Goal: Task Accomplishment & Management: Complete application form

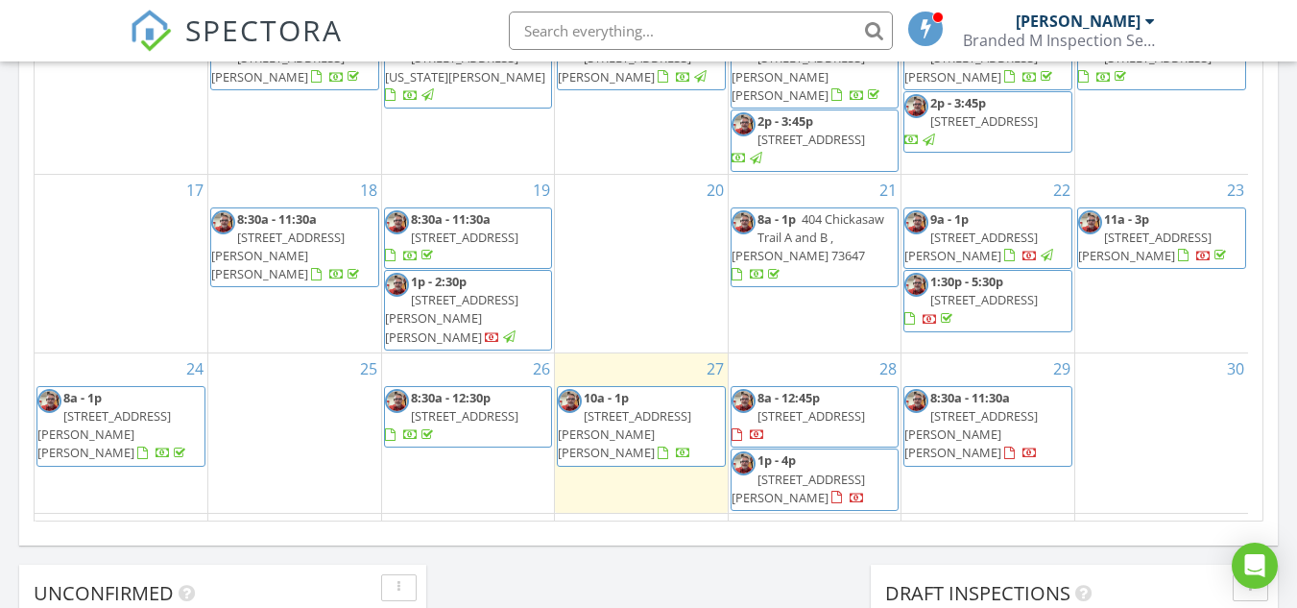
scroll to position [1248, 0]
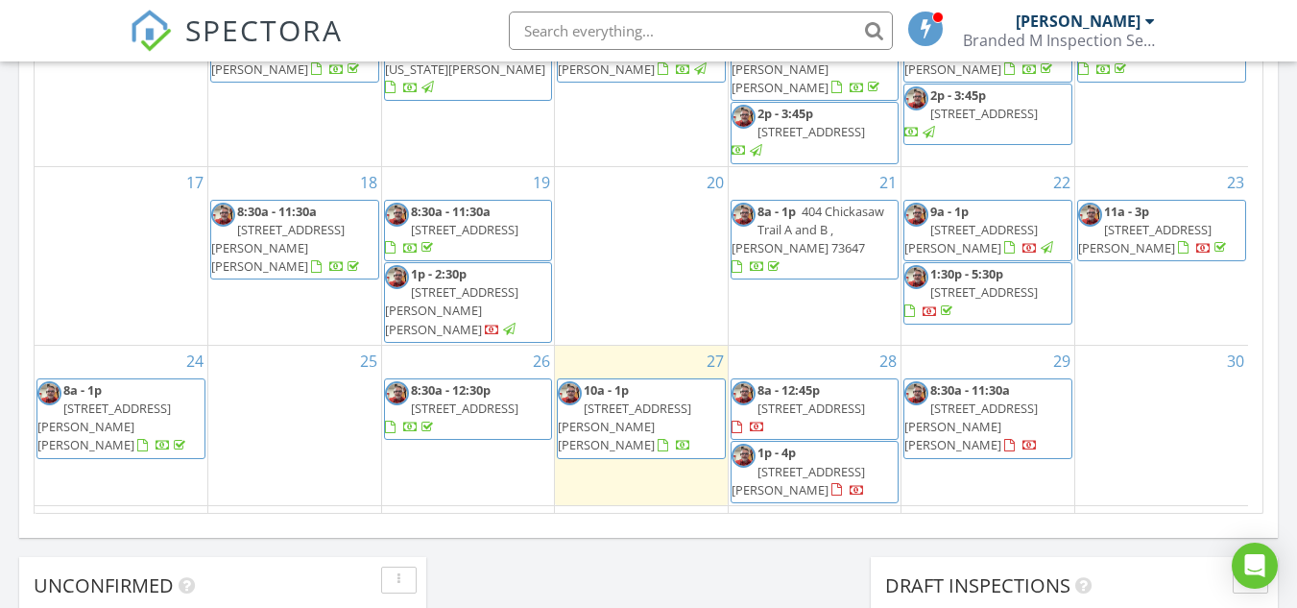
click at [967, 415] on div "29 8:30a - 11:30a [STREET_ADDRESS][PERSON_NAME][PERSON_NAME]" at bounding box center [988, 425] width 173 height 159
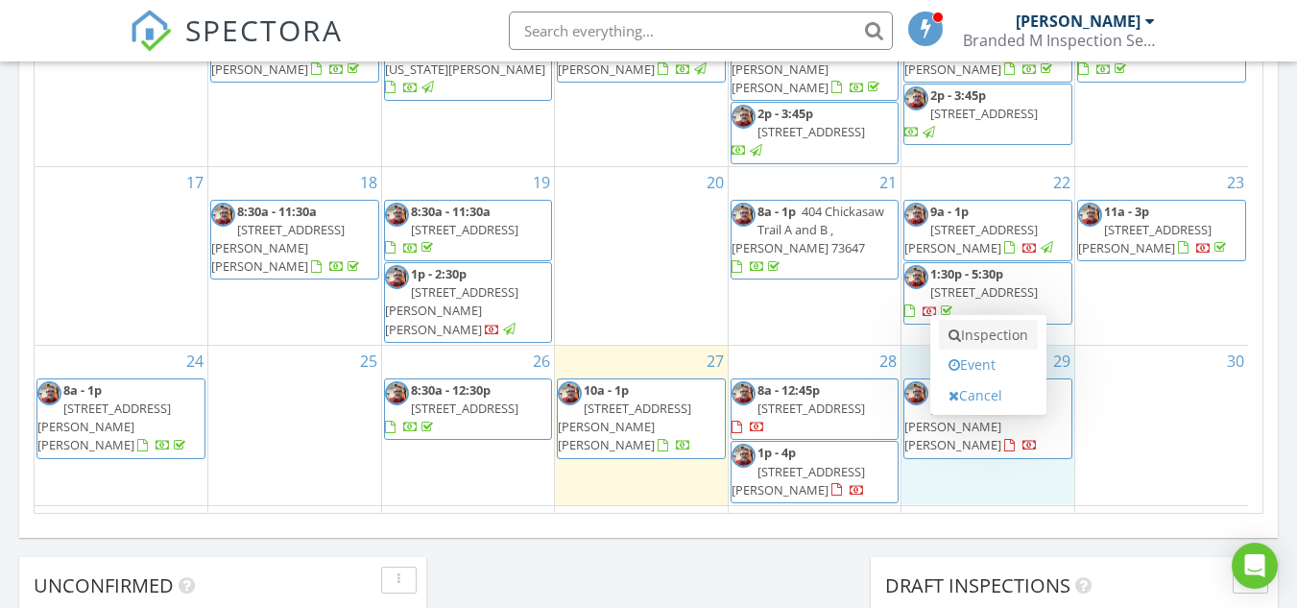
click at [975, 342] on link "Inspection" at bounding box center [988, 335] width 99 height 31
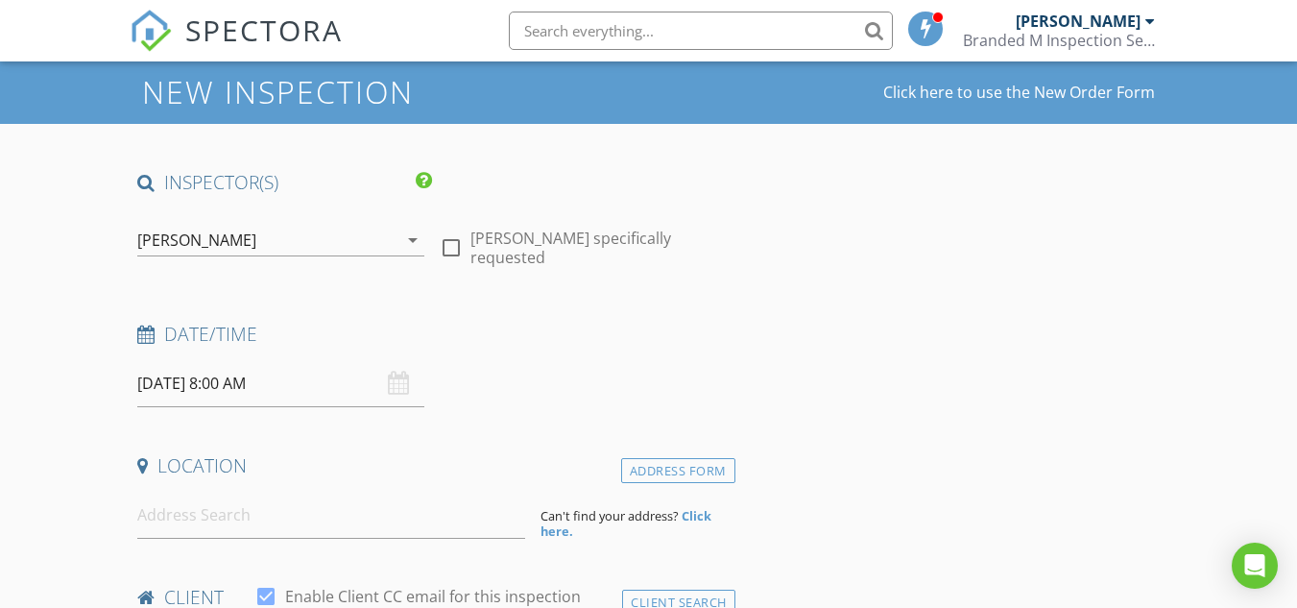
scroll to position [96, 0]
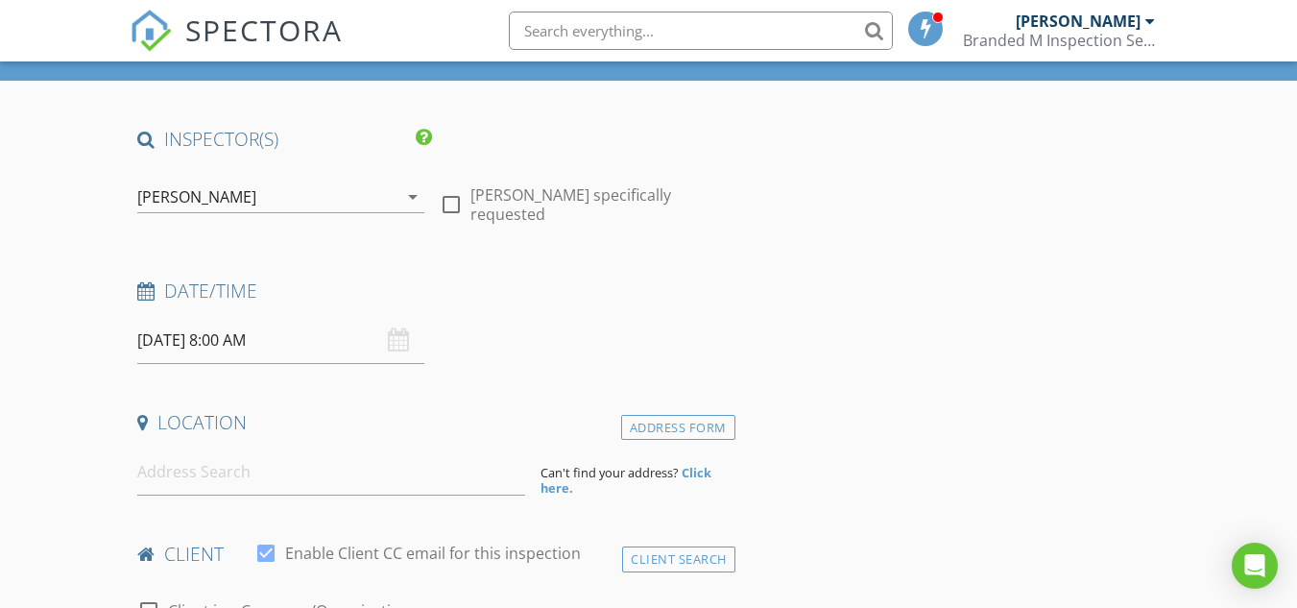
click at [312, 345] on input "08/29/2025 8:00 AM" at bounding box center [280, 340] width 287 height 47
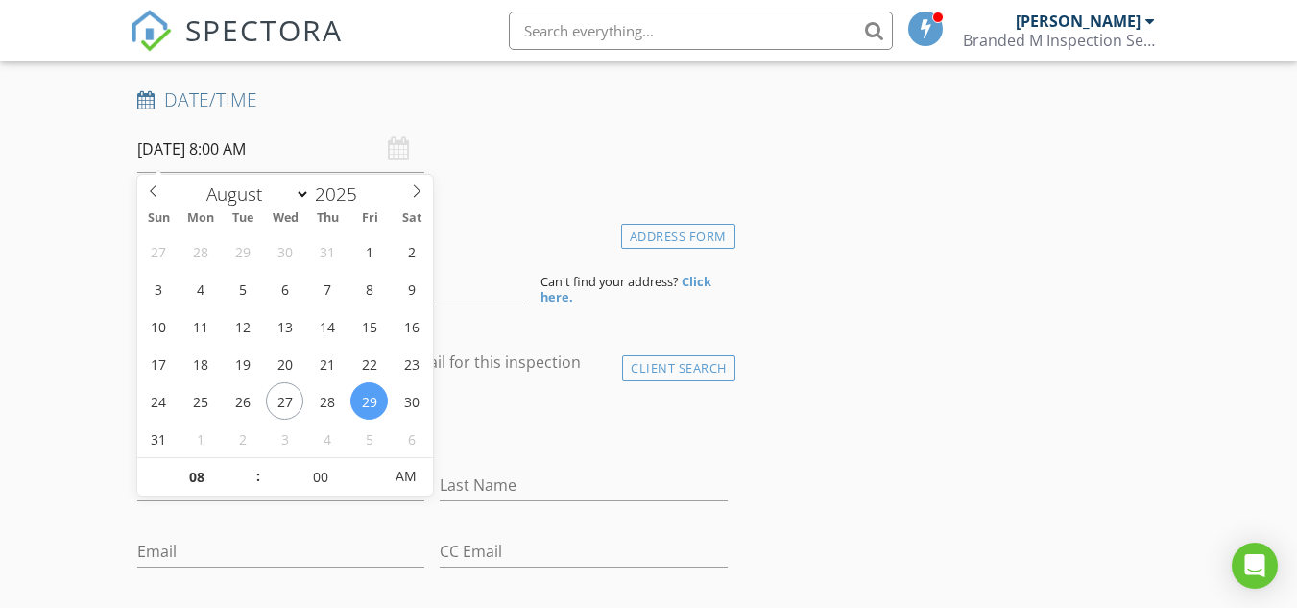
scroll to position [288, 0]
type input "09"
type input "08/29/2025 9:00 AM"
click at [245, 466] on span at bounding box center [248, 466] width 13 height 19
type input "10"
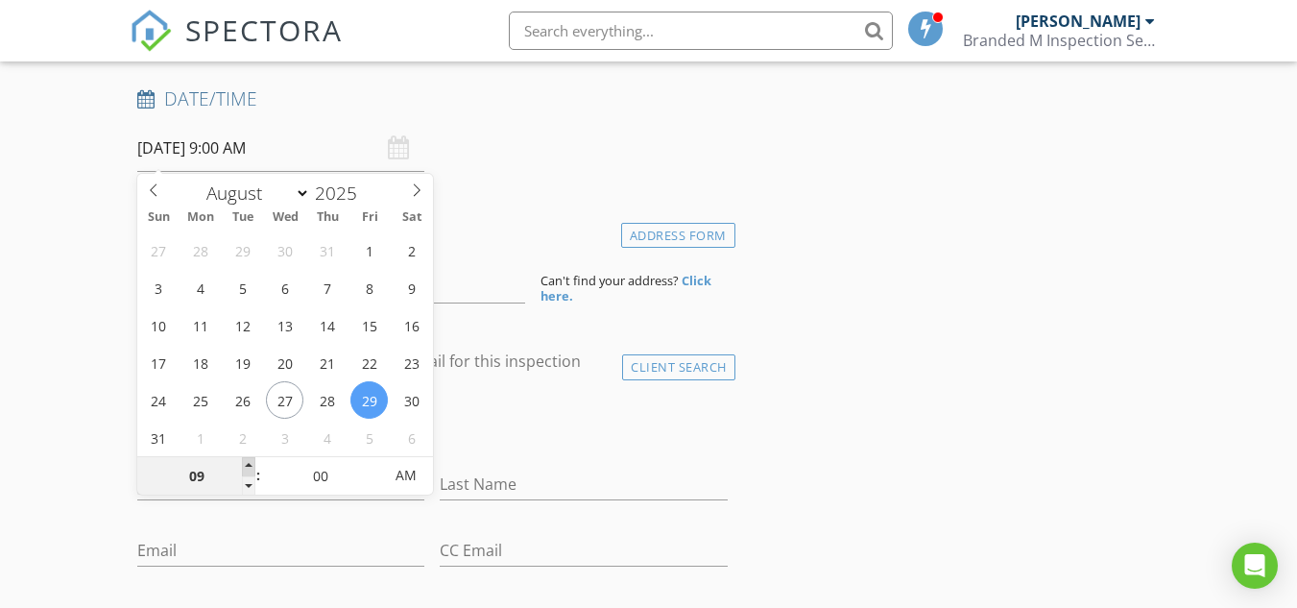
type input "08/29/2025 10:00 AM"
click at [245, 466] on span at bounding box center [248, 466] width 13 height 19
type input "11"
type input "08/29/2025 11:00 AM"
click at [245, 466] on span at bounding box center [248, 466] width 13 height 19
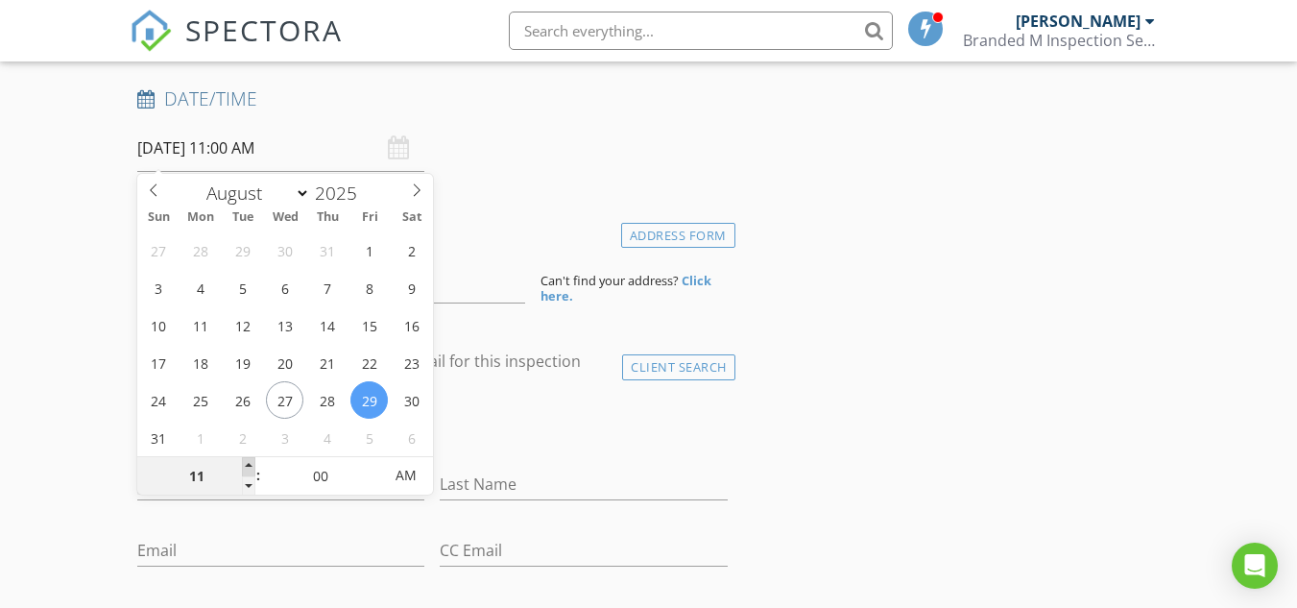
type input "12"
type input "08/29/2025 12:00 PM"
click at [245, 466] on span at bounding box center [248, 466] width 13 height 19
type input "01"
type input "08/29/2025 1:00 PM"
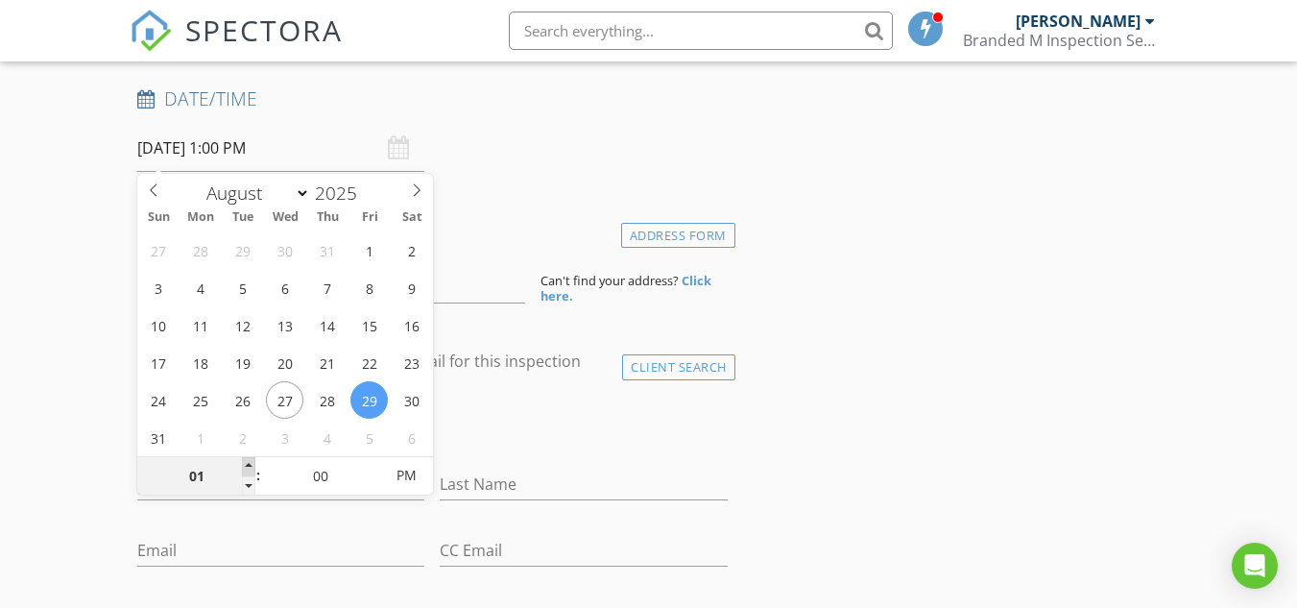
click at [245, 466] on span at bounding box center [248, 466] width 13 height 19
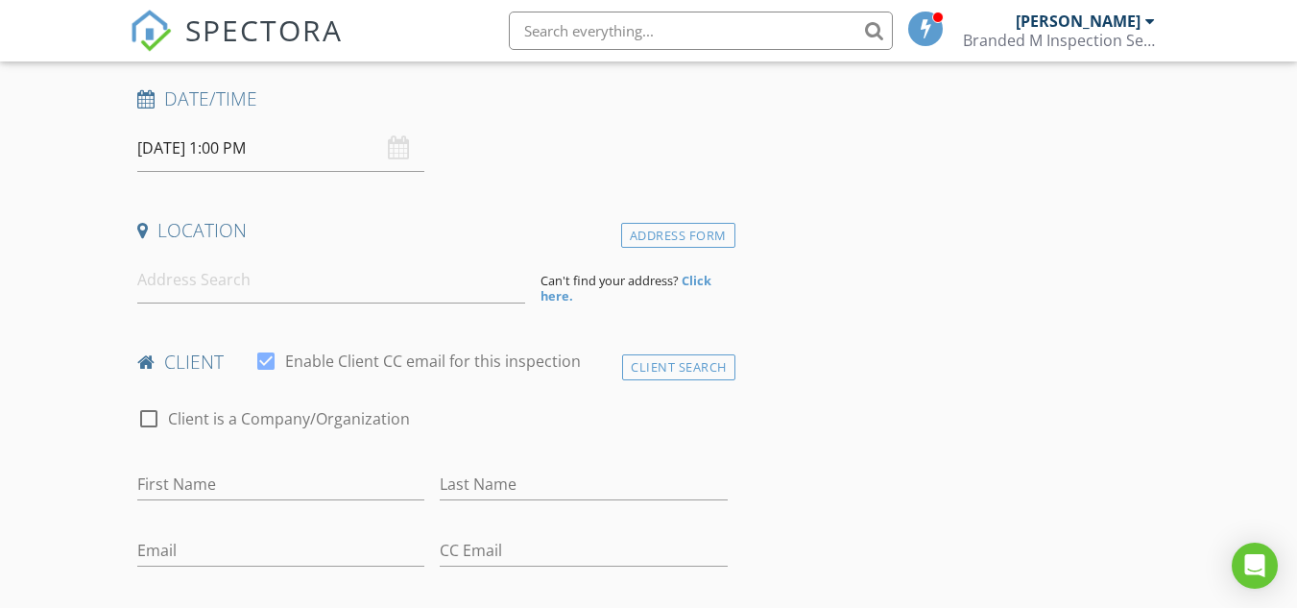
click at [271, 287] on input at bounding box center [331, 279] width 388 height 47
click at [276, 247] on div "Location" at bounding box center [432, 237] width 605 height 38
click at [221, 286] on input at bounding box center [331, 279] width 388 height 47
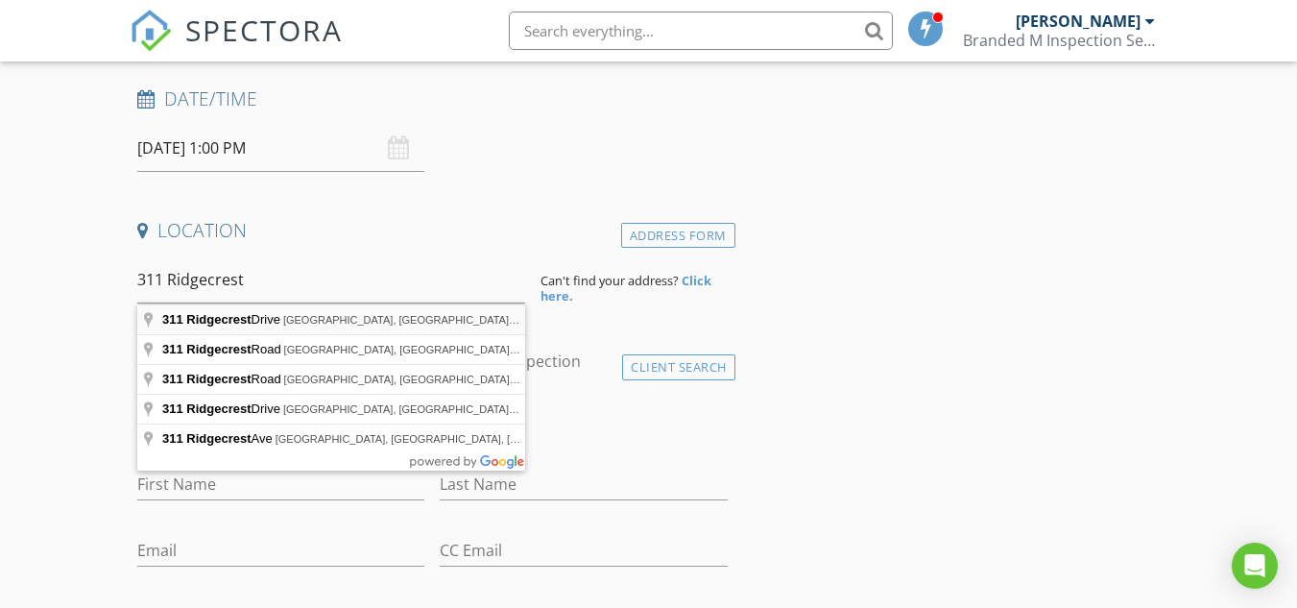
type input "311 Ridgecrest Drive, Elk City, OK, USA"
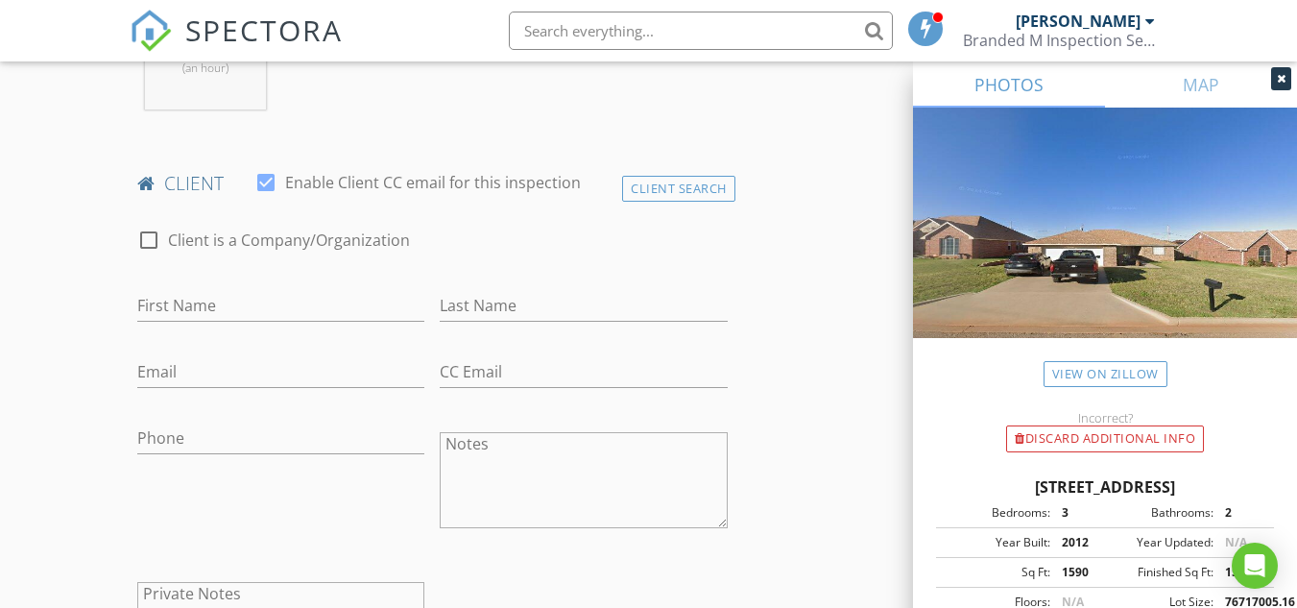
scroll to position [864, 0]
click at [197, 302] on input "First Name" at bounding box center [280, 301] width 287 height 32
click at [153, 250] on div at bounding box center [149, 235] width 33 height 33
checkbox input "true"
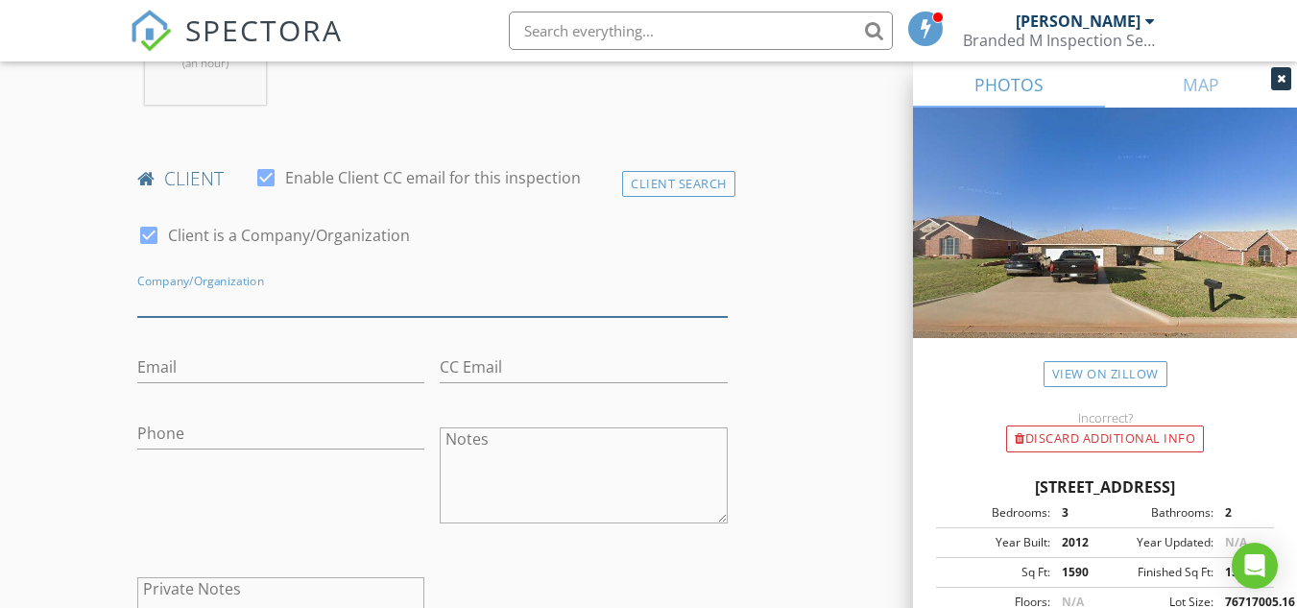
click at [218, 306] on input "Enable Client CC email for this inspection" at bounding box center [432, 301] width 590 height 32
type input "[PERSON_NAME] and [PERSON_NAME]"
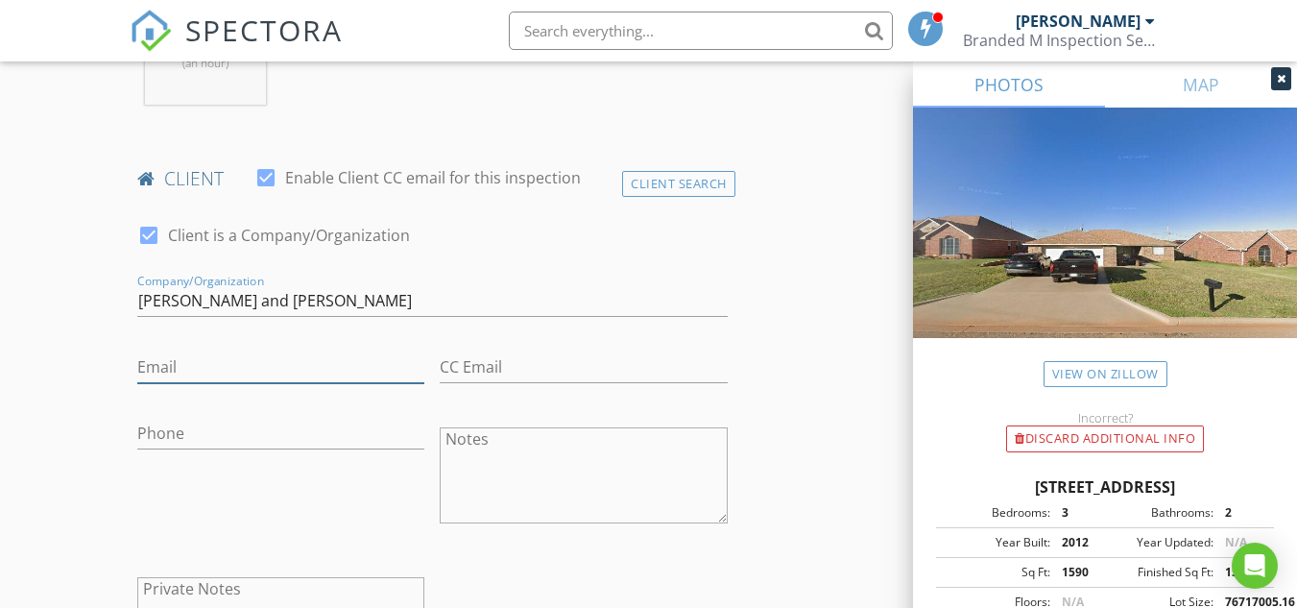
click at [193, 371] on input "Email" at bounding box center [280, 367] width 287 height 32
type input "[EMAIL_ADDRESS][DOMAIN_NAME]"
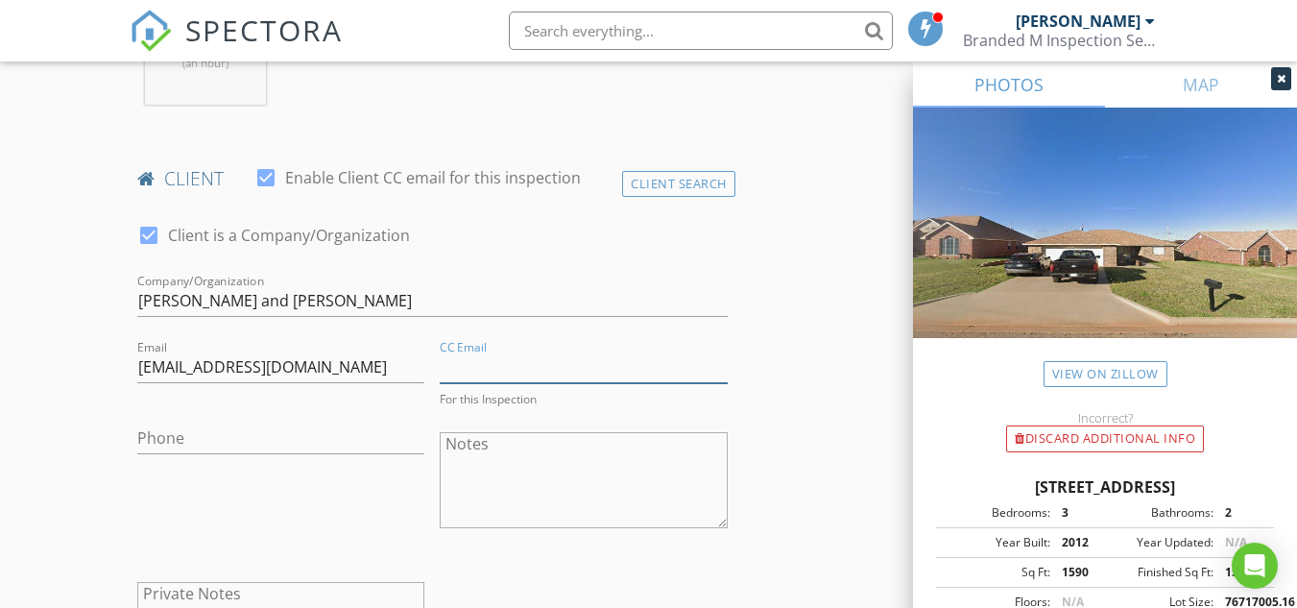
click at [484, 375] on input "CC Email" at bounding box center [583, 367] width 287 height 32
type input "[EMAIL_ADDRESS][PERSON_NAME][DOMAIN_NAME]"
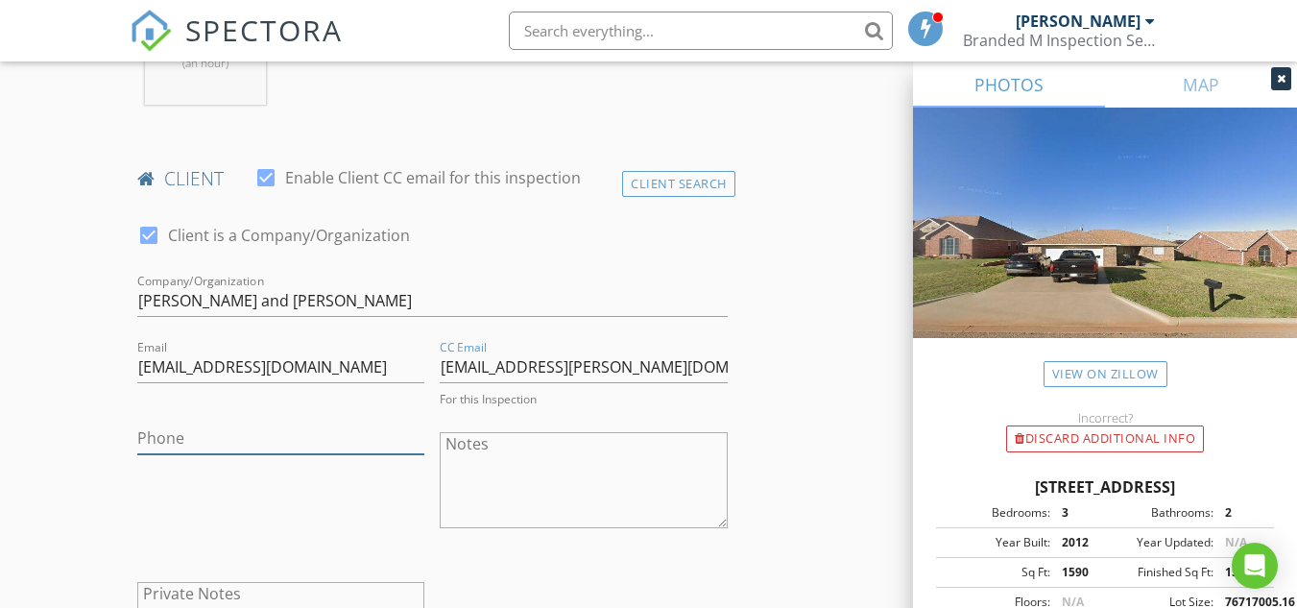
click at [296, 454] on input "Phone" at bounding box center [280, 438] width 287 height 32
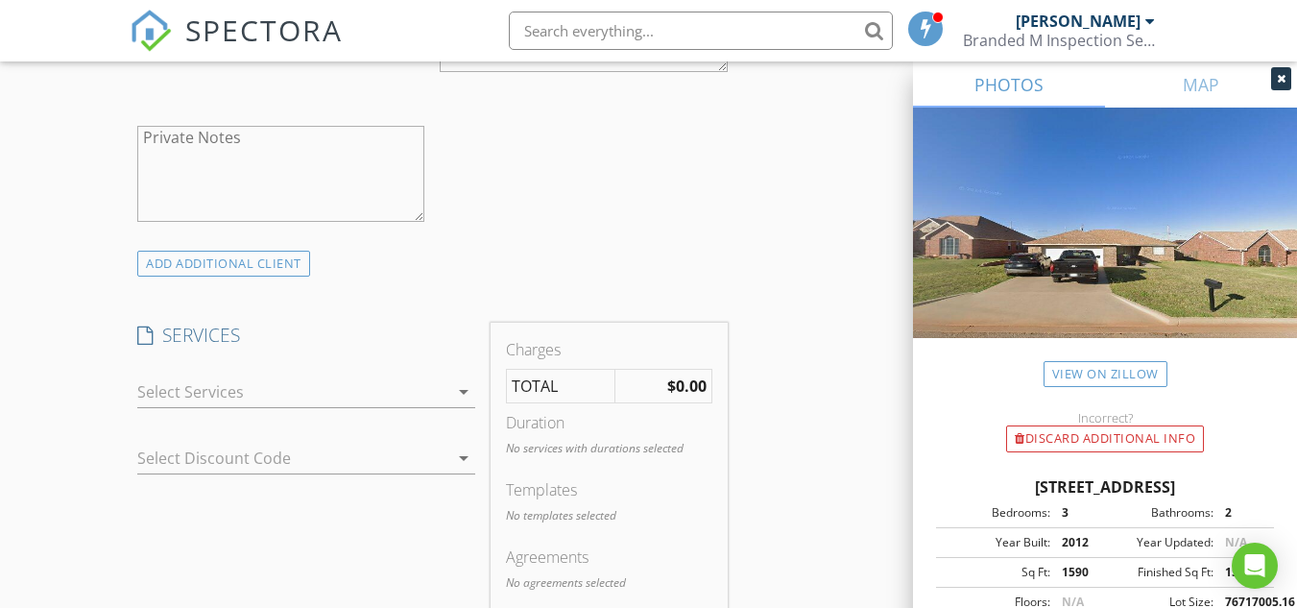
scroll to position [1344, 0]
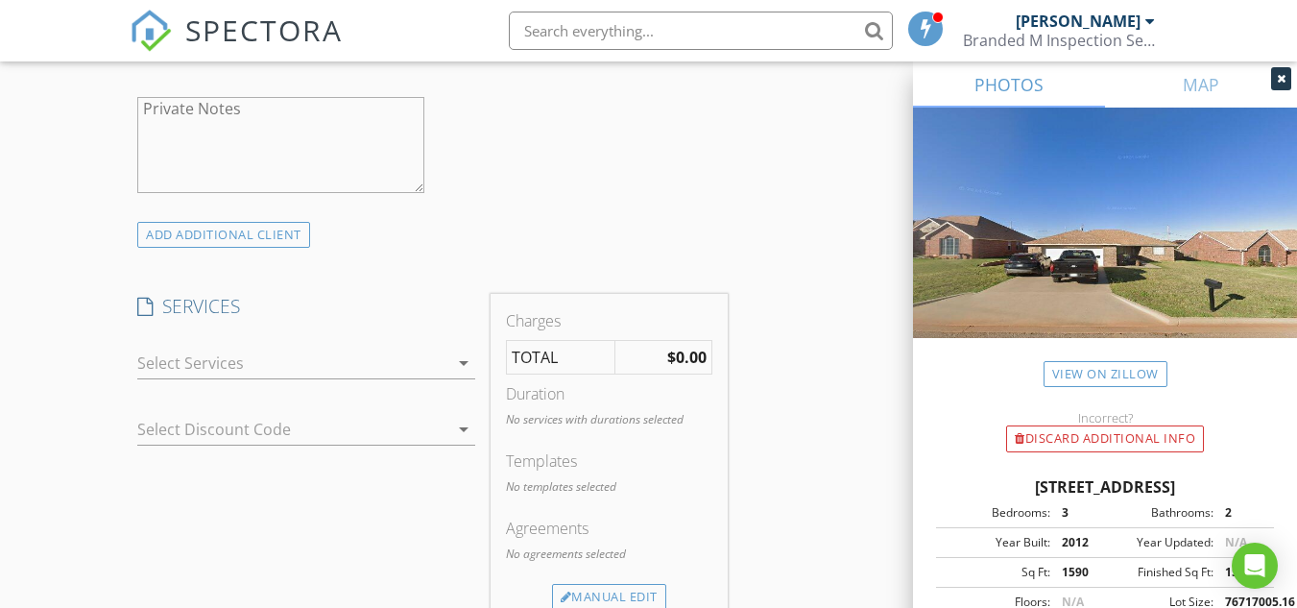
type input "[PHONE_NUMBER]"
click at [262, 378] on div at bounding box center [292, 363] width 311 height 31
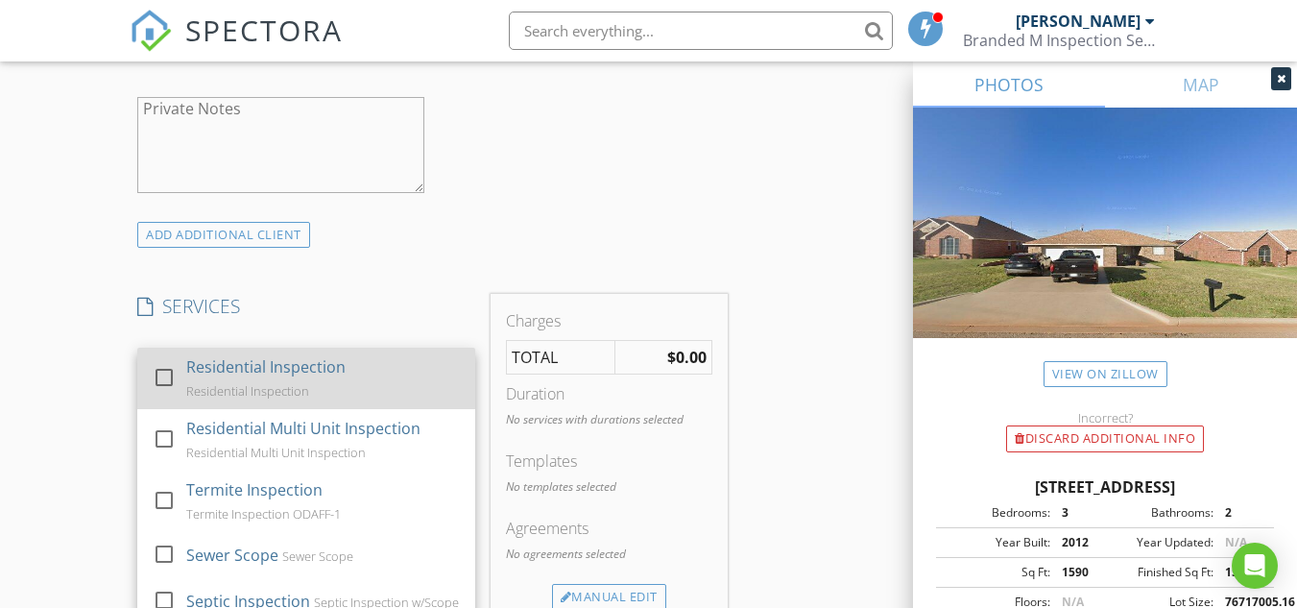
click at [259, 378] on div "Residential Inspection" at bounding box center [265, 366] width 159 height 23
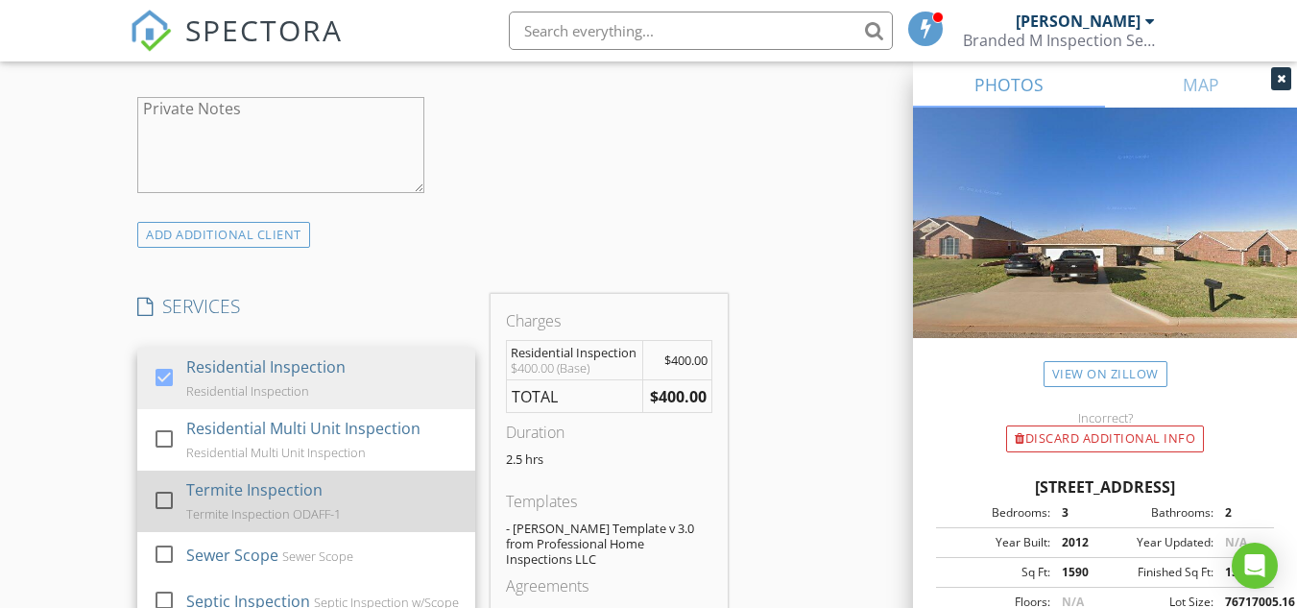
click at [211, 501] on div "Termite Inspection" at bounding box center [254, 489] width 136 height 23
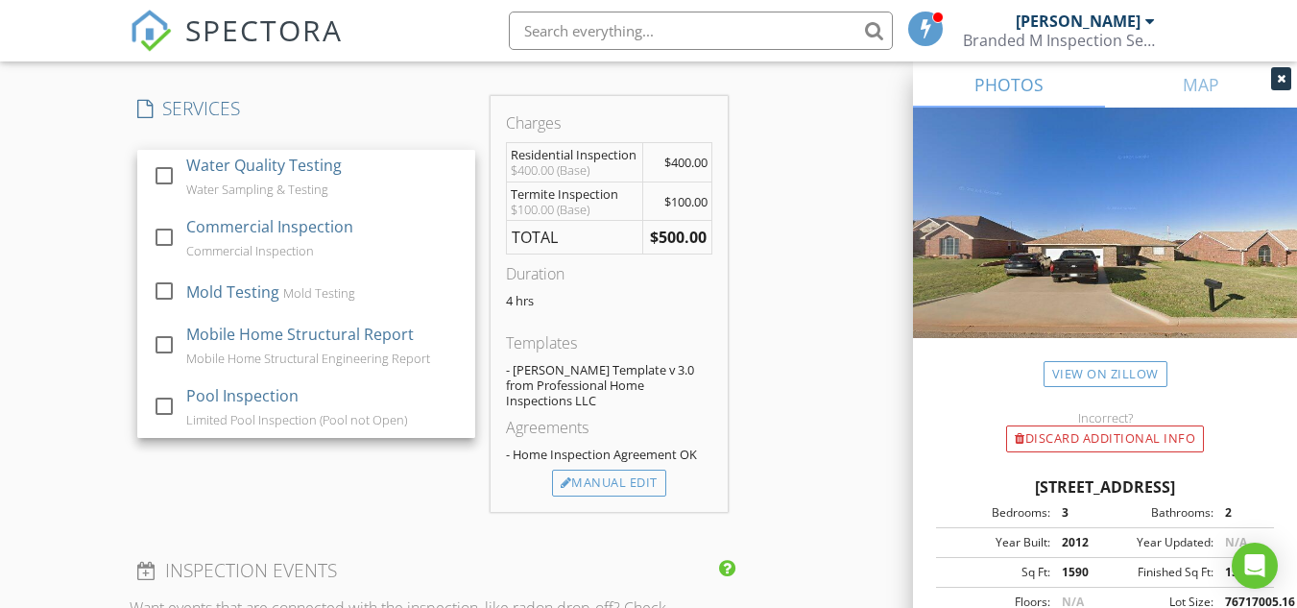
scroll to position [1536, 0]
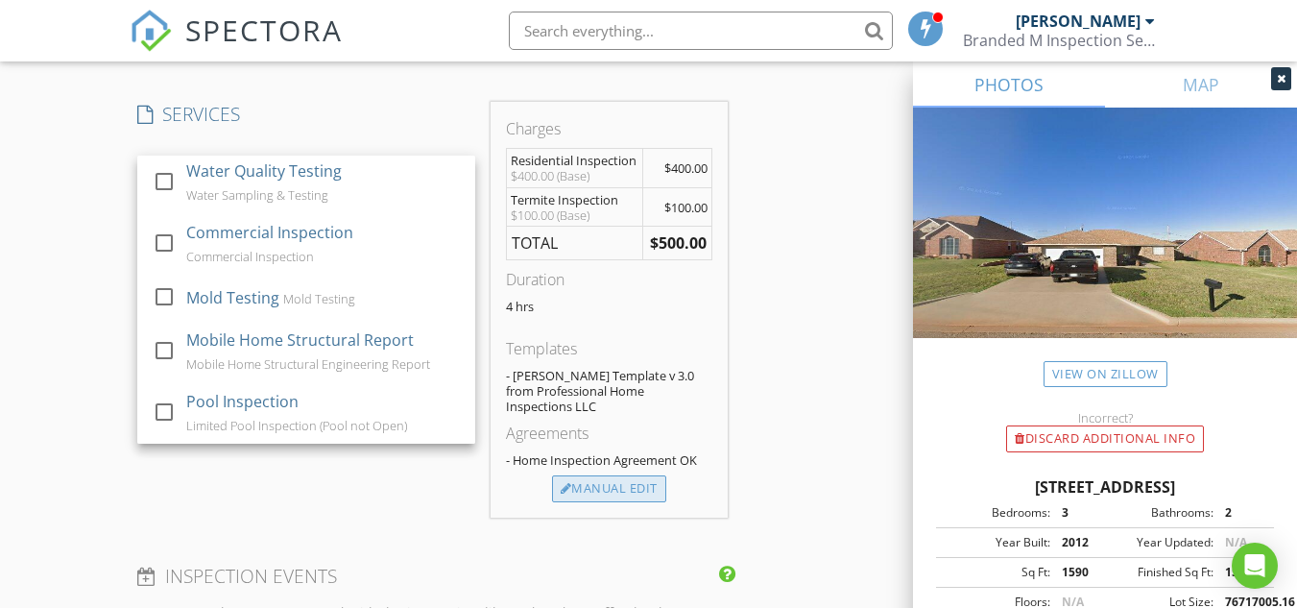
click at [600, 493] on div "Manual Edit" at bounding box center [609, 488] width 114 height 27
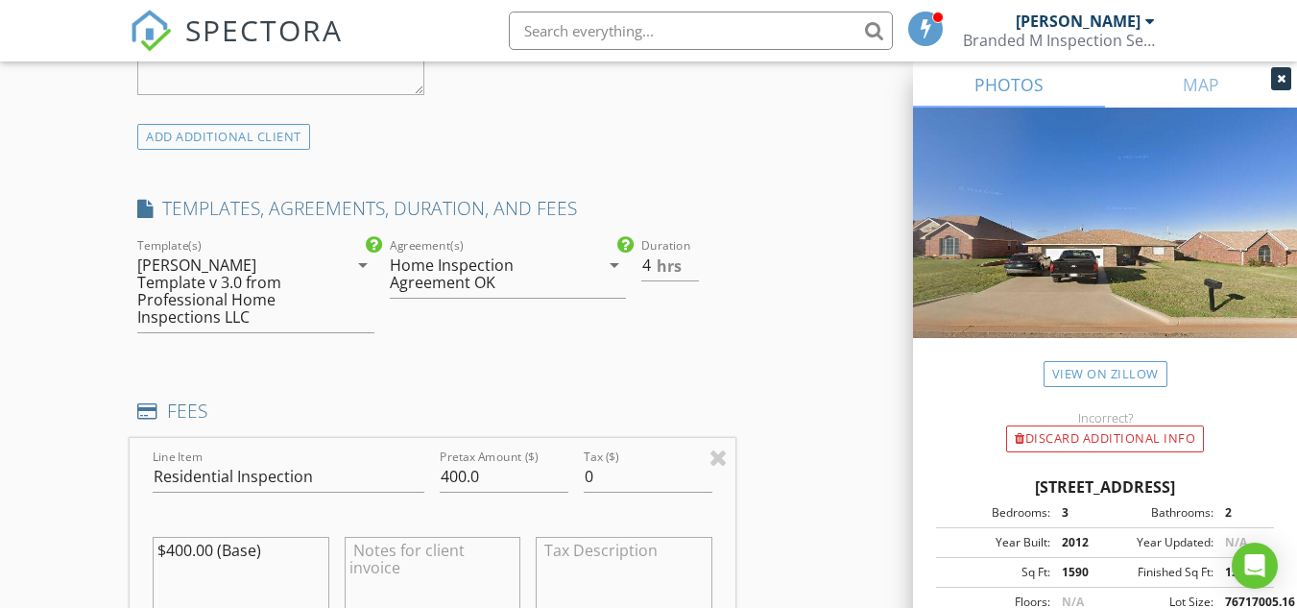
scroll to position [1440, 0]
click at [688, 283] on input "3.5" at bounding box center [669, 268] width 57 height 32
type input "3"
click at [688, 283] on input "3" at bounding box center [669, 268] width 57 height 32
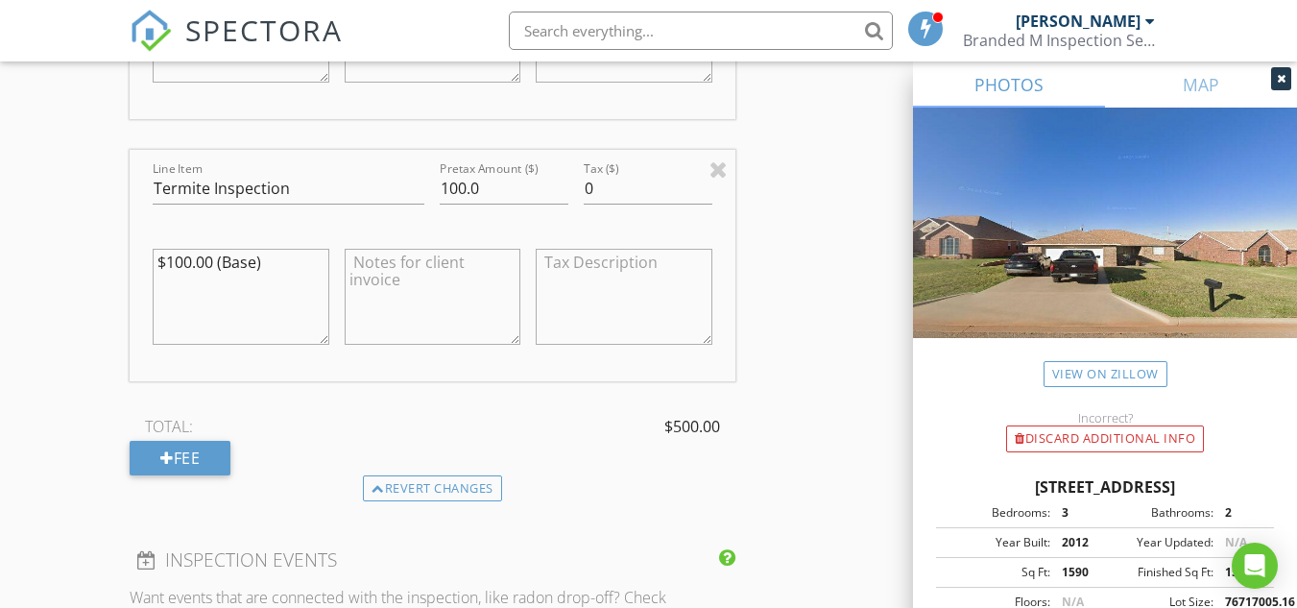
scroll to position [2112, 0]
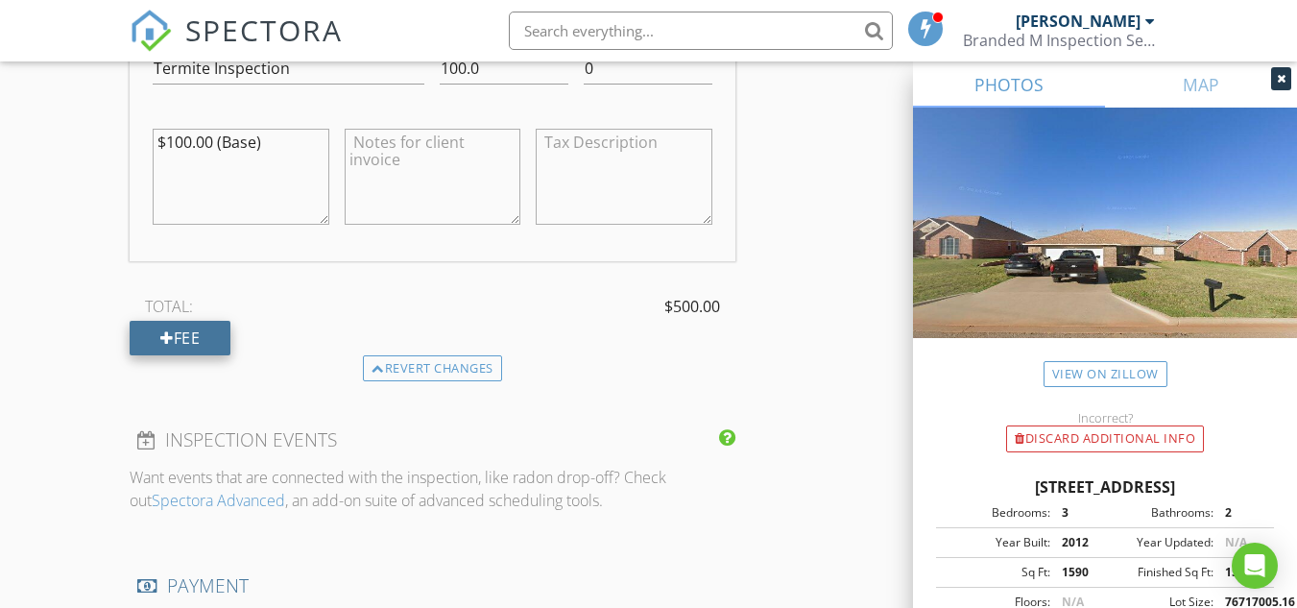
click at [198, 333] on div "Fee" at bounding box center [180, 338] width 101 height 35
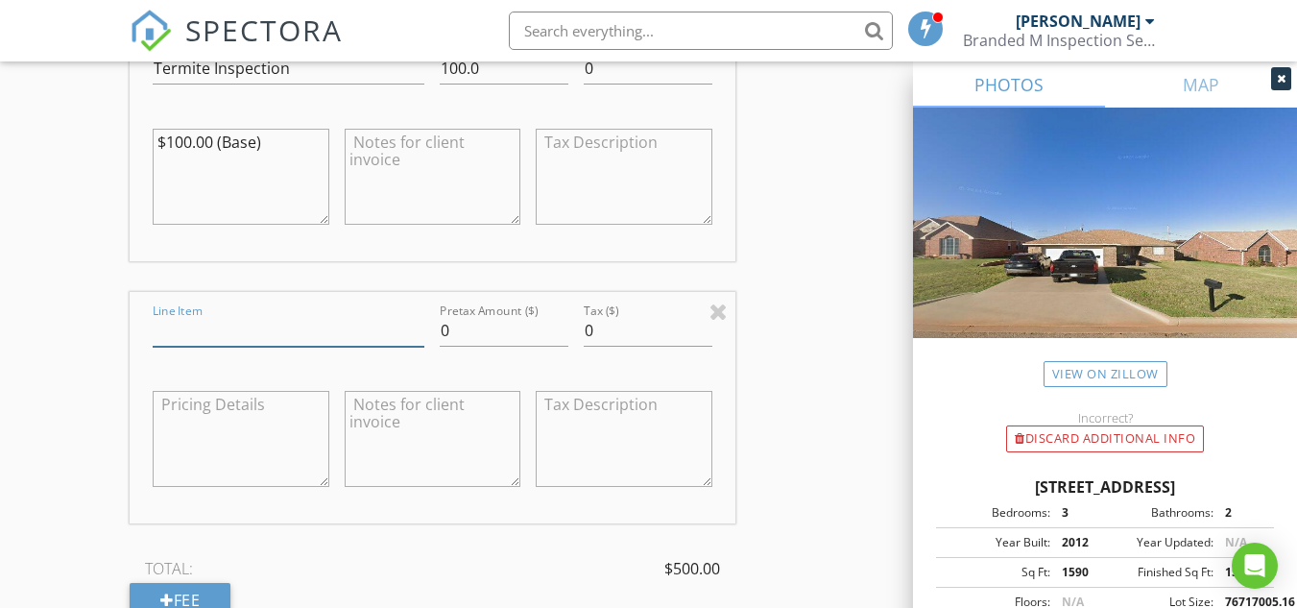
click at [303, 337] on input "Line Item" at bounding box center [289, 331] width 272 height 32
type input "90 Day Inspection Warranty"
click at [405, 408] on textarea at bounding box center [433, 439] width 176 height 96
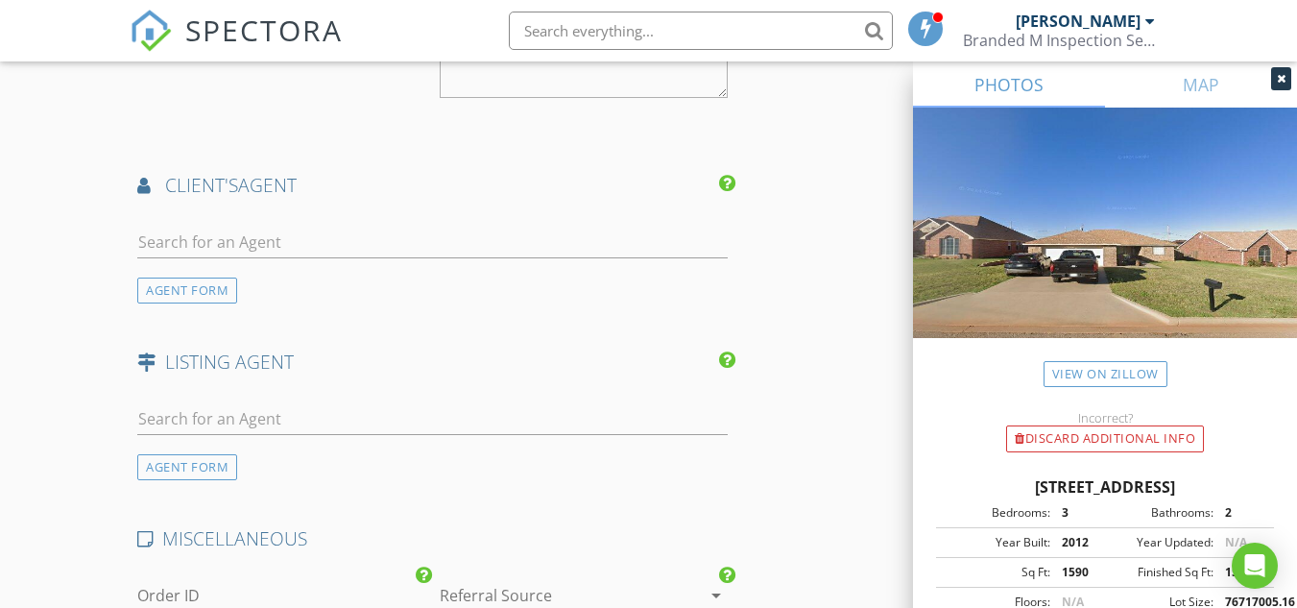
scroll to position [2977, 0]
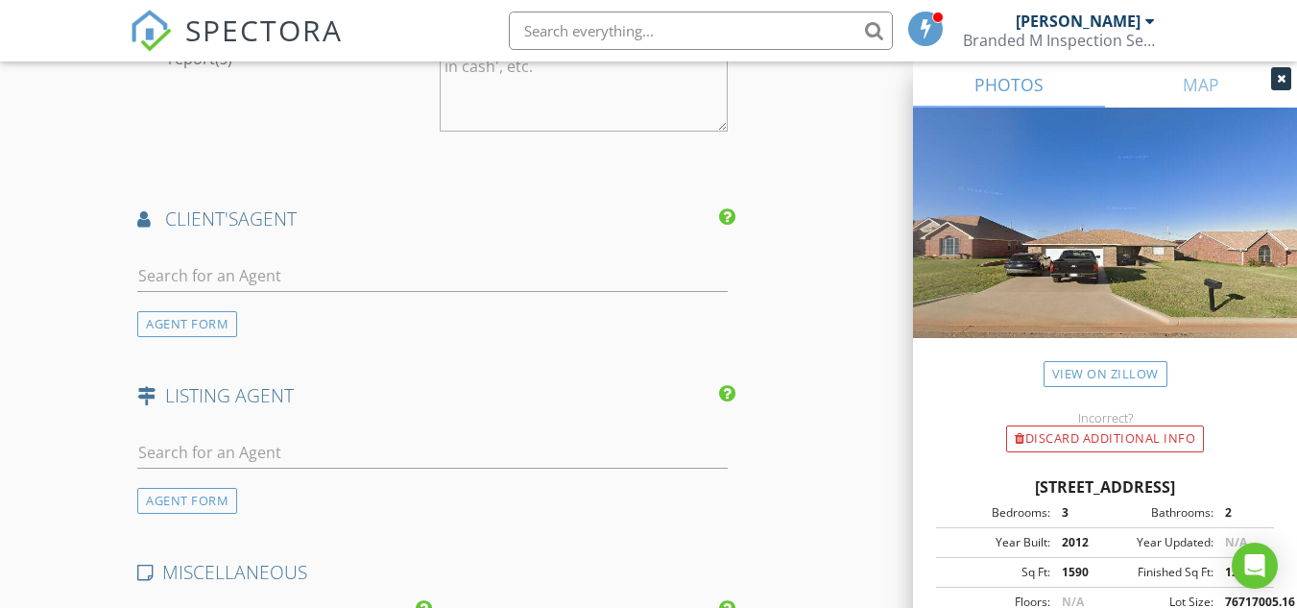
type textarea "Included with Inspection"
click at [319, 276] on input "text" at bounding box center [432, 276] width 590 height 32
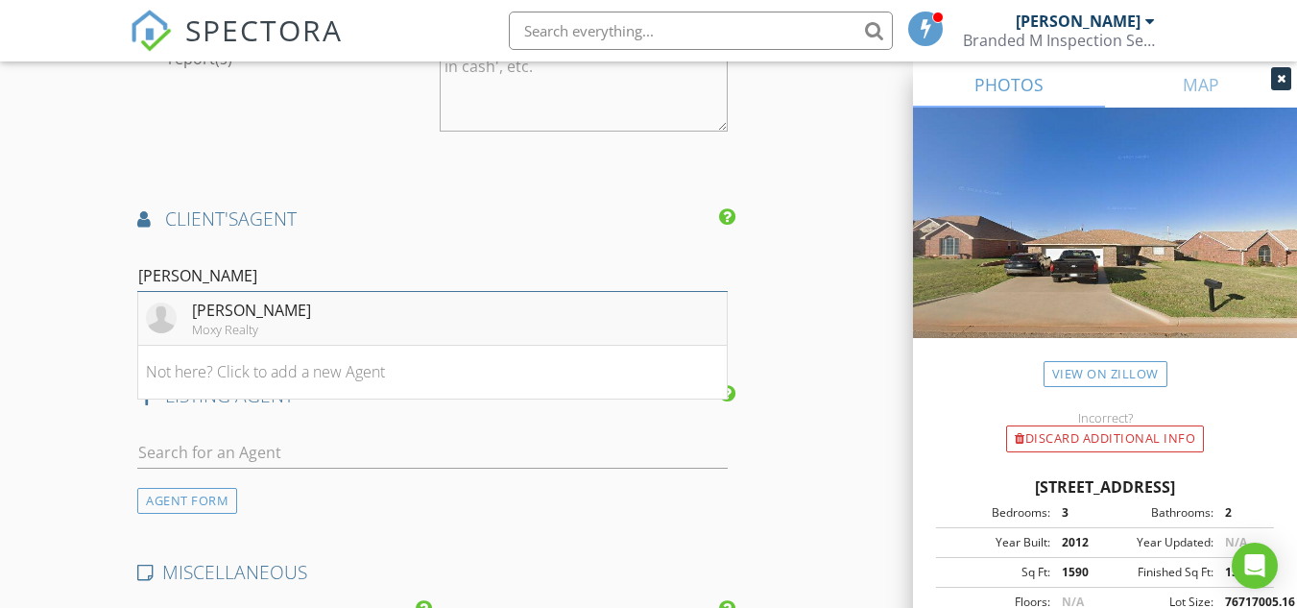
type input "amy"
click at [302, 306] on li "Amy Robbins Moxy Realty" at bounding box center [432, 319] width 588 height 54
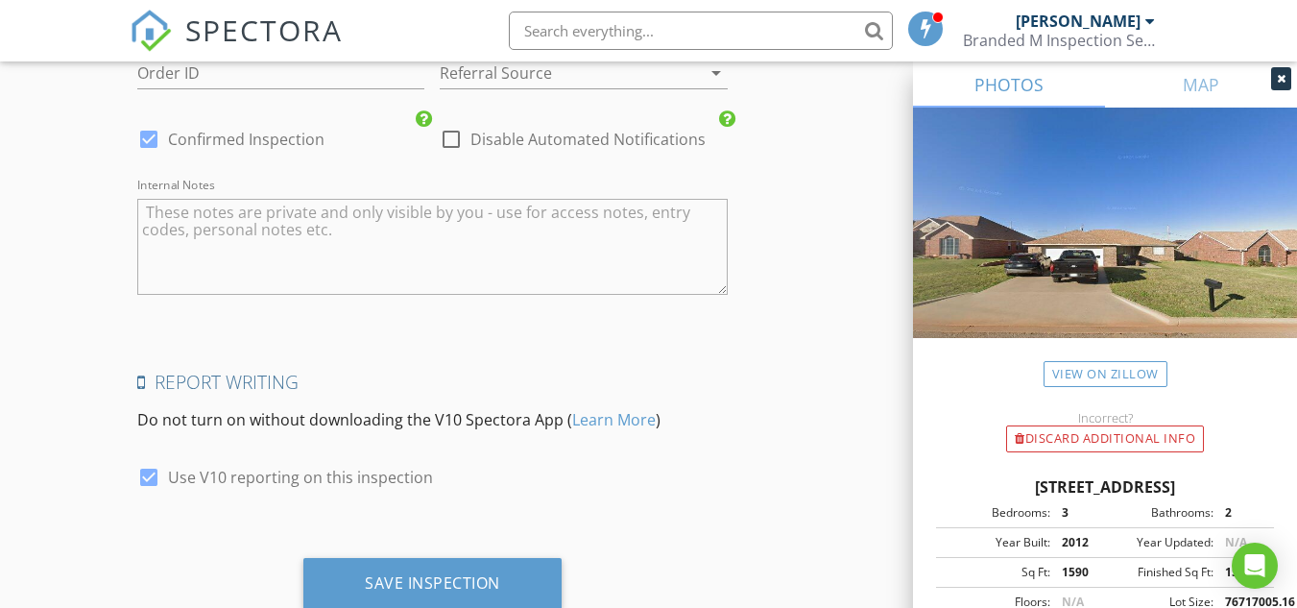
scroll to position [3937, 0]
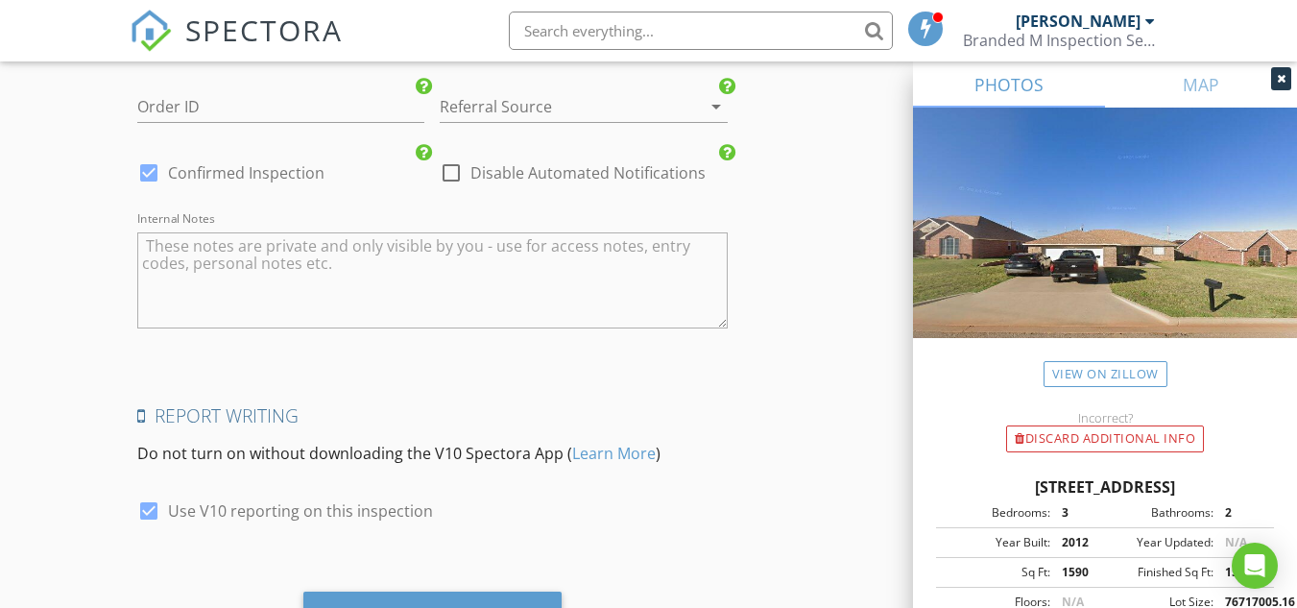
click at [319, 285] on textarea "Internal Notes" at bounding box center [432, 280] width 590 height 96
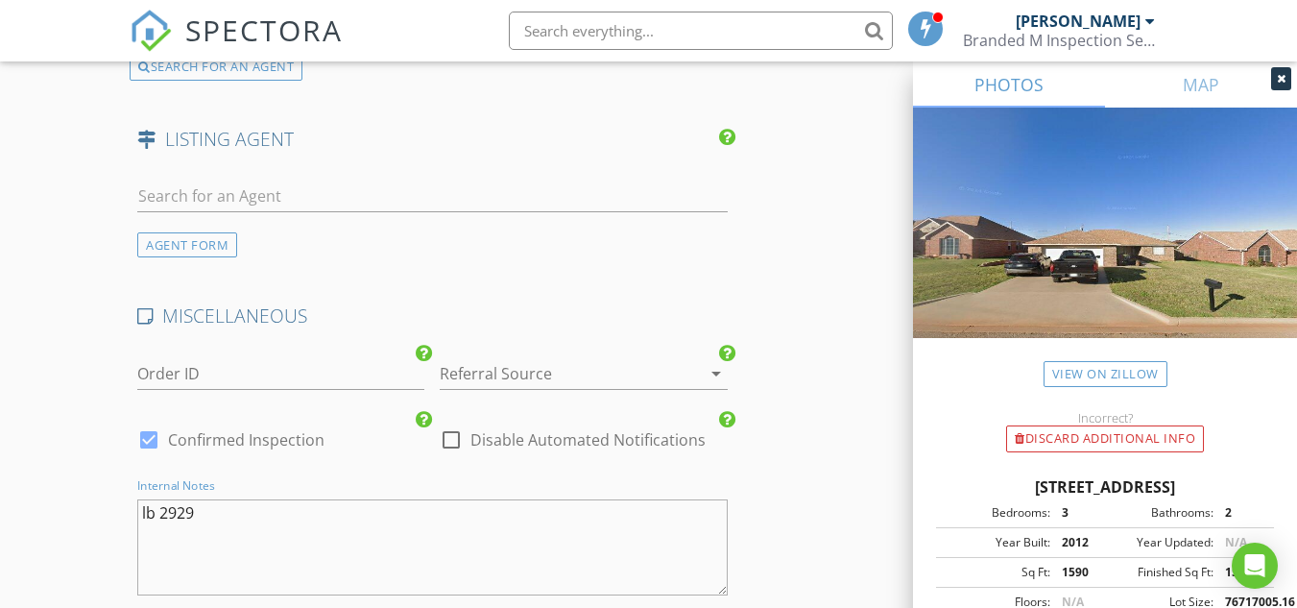
scroll to position [4033, 0]
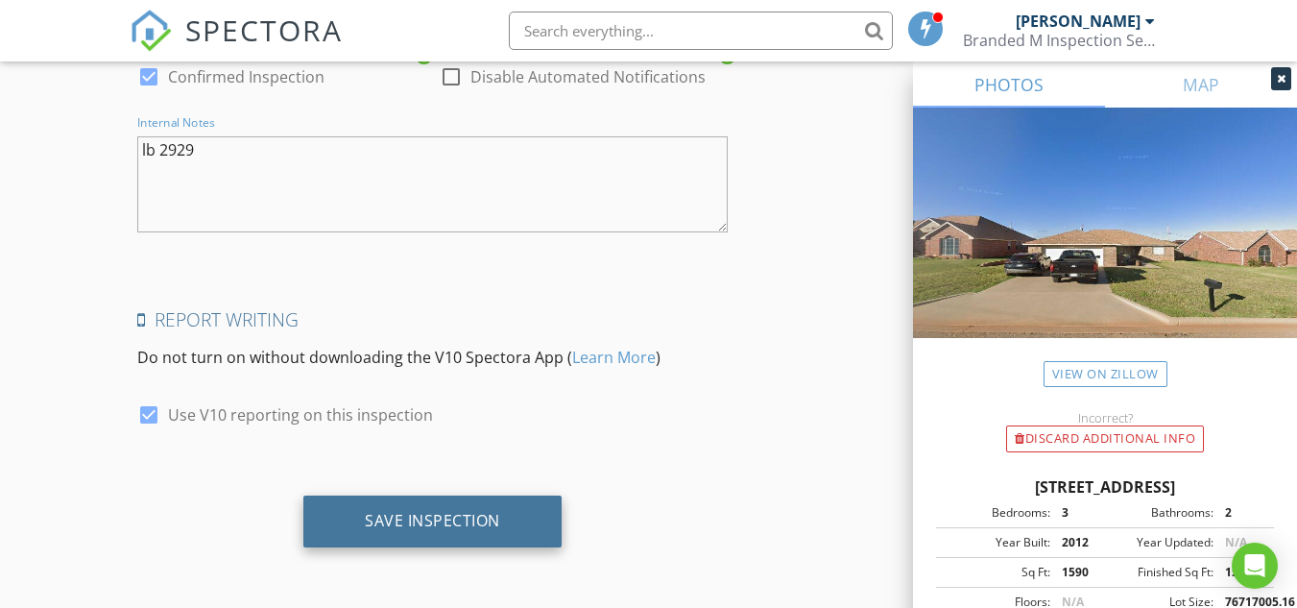
type textarea "lb 2929"
click at [401, 514] on div "Save Inspection" at bounding box center [432, 520] width 135 height 19
